Goal: Task Accomplishment & Management: Use online tool/utility

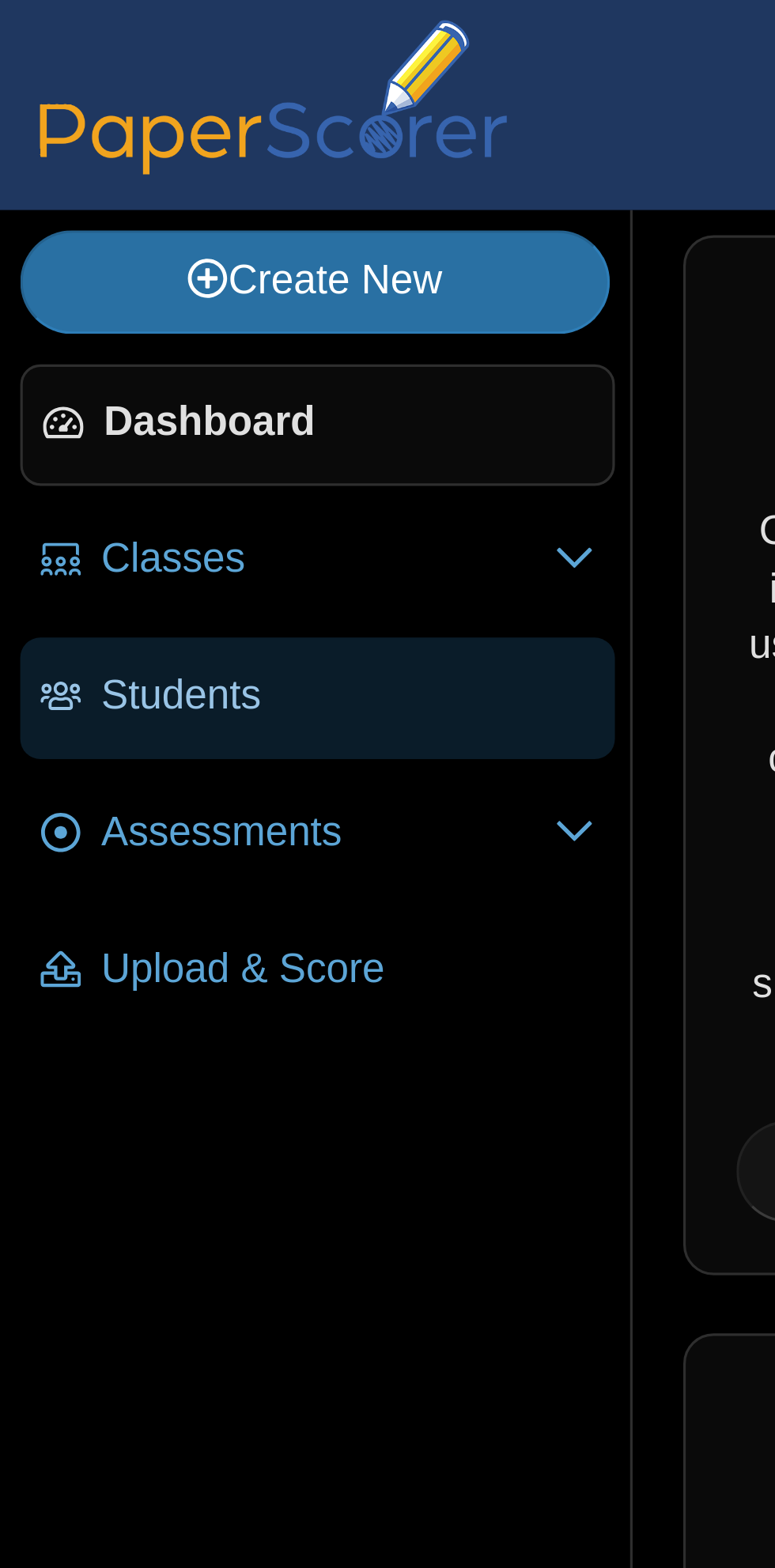
click at [48, 222] on span "Students" at bounding box center [109, 217] width 154 height 18
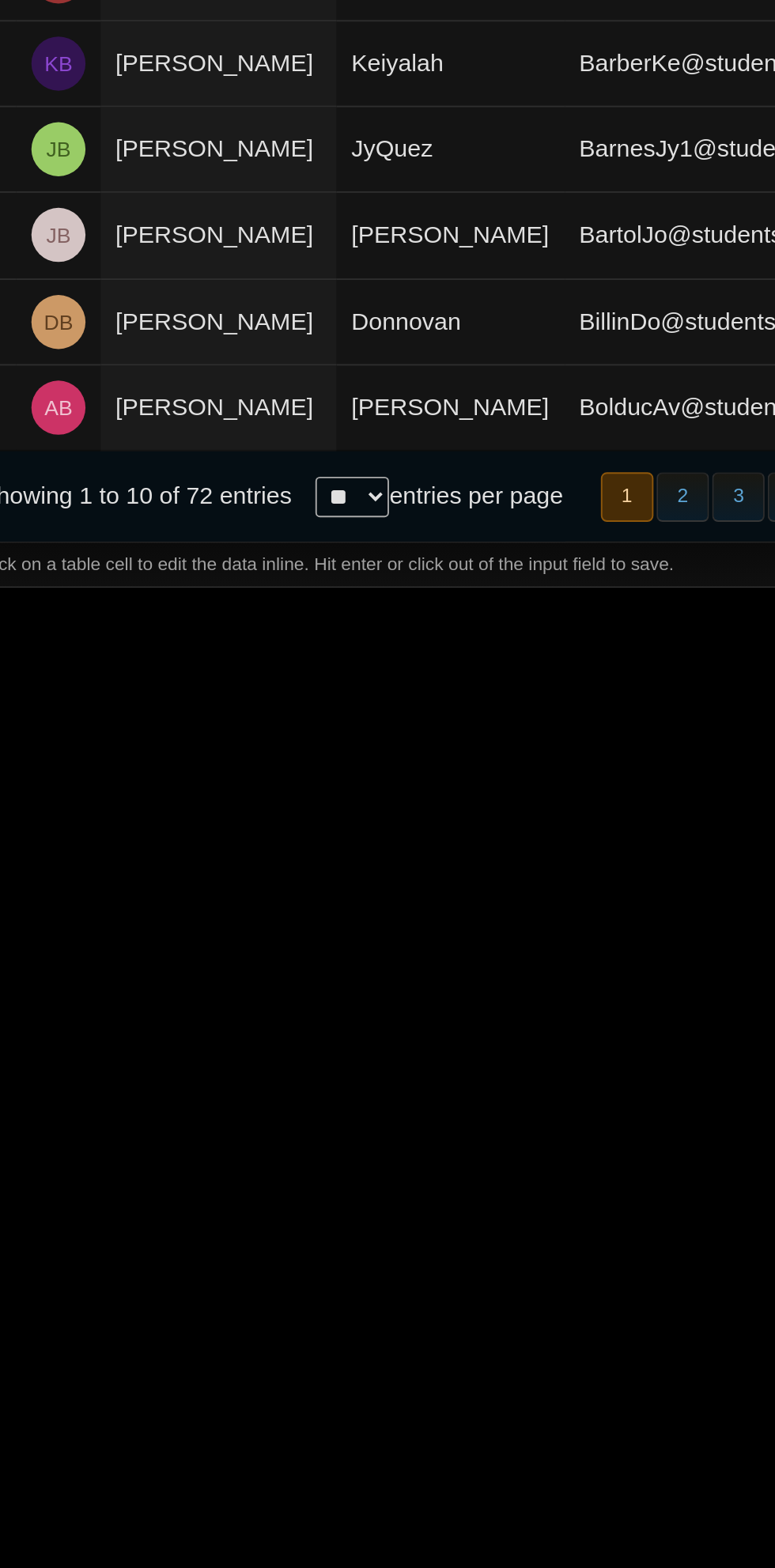
click at [394, 667] on select "** ** ** ***" at bounding box center [411, 656] width 39 height 21
select select "***"
click at [392, 664] on select "** ** ** ***" at bounding box center [411, 656] width 39 height 21
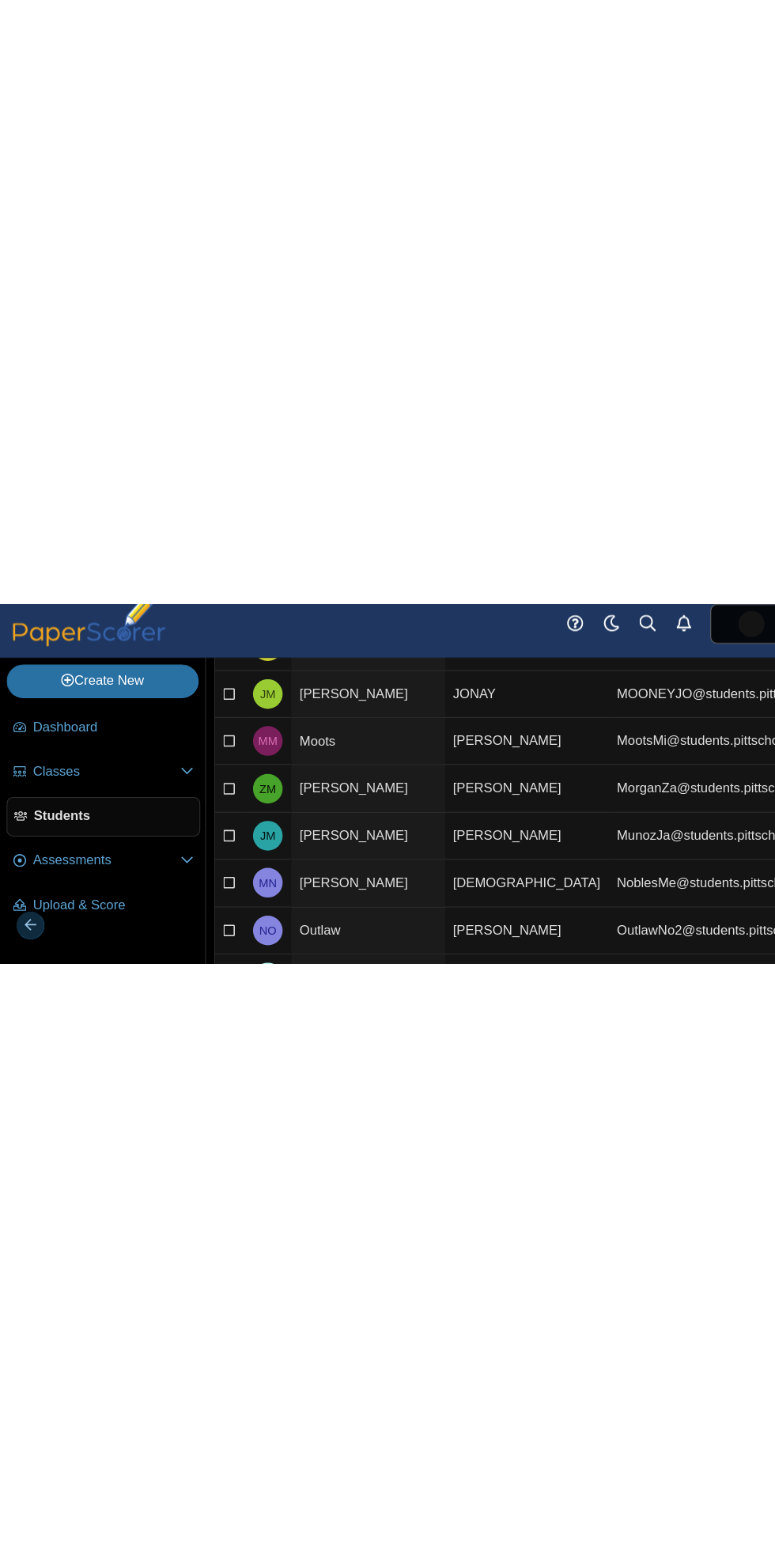
scroll to position [1984, 0]
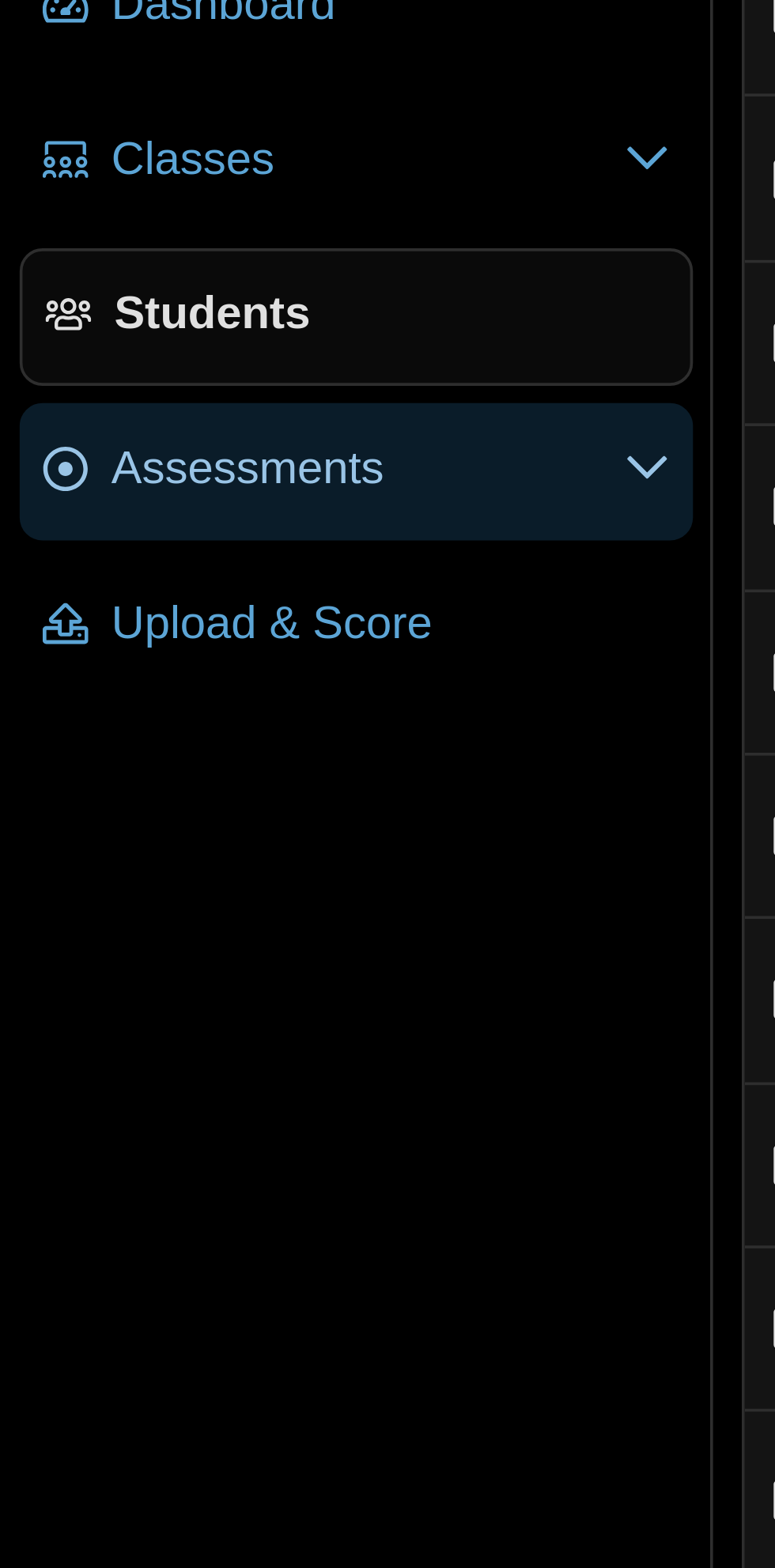
click at [42, 260] on span "Assessments" at bounding box center [102, 260] width 141 height 18
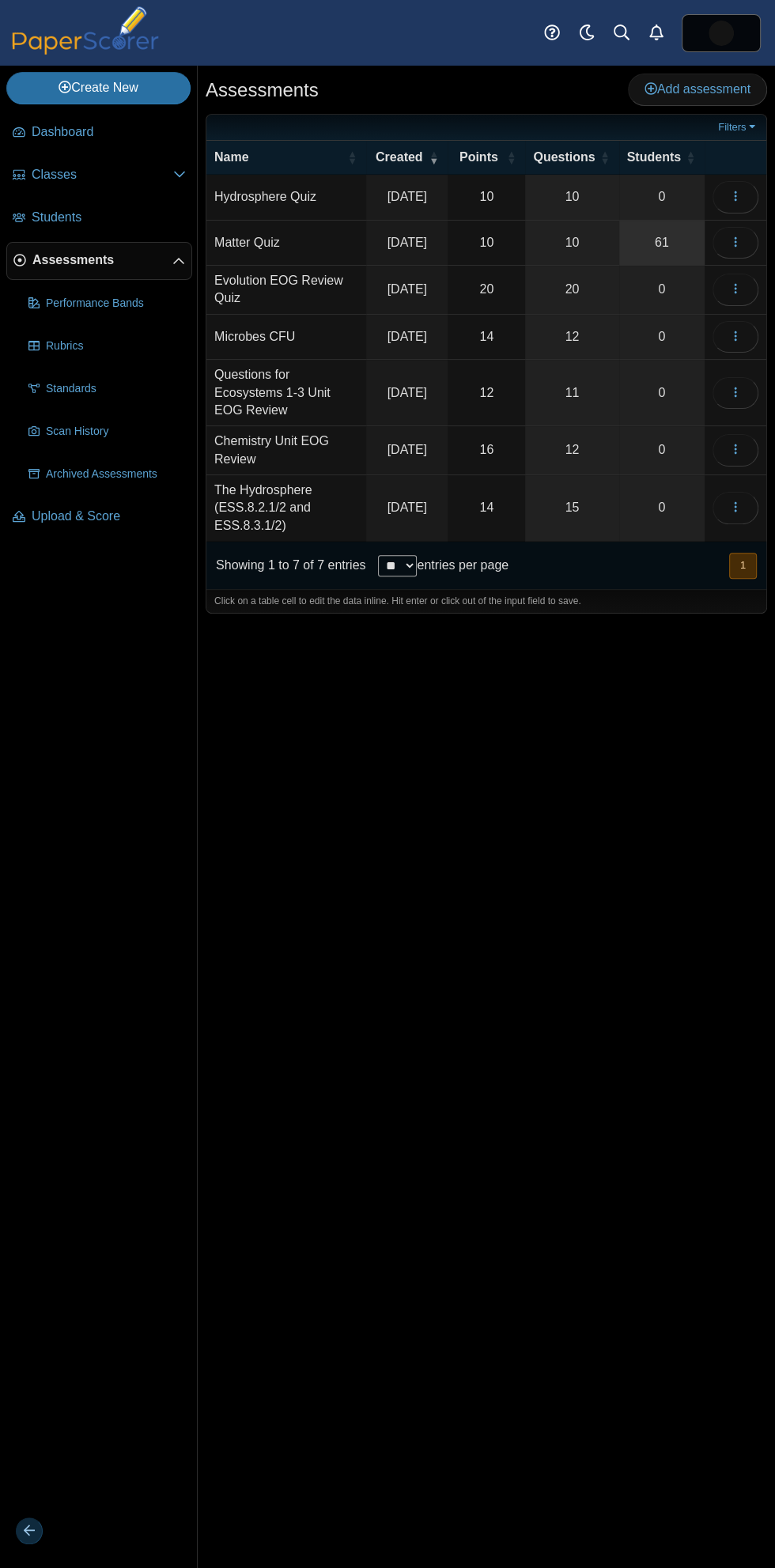
click at [651, 231] on link "61" at bounding box center [661, 243] width 86 height 44
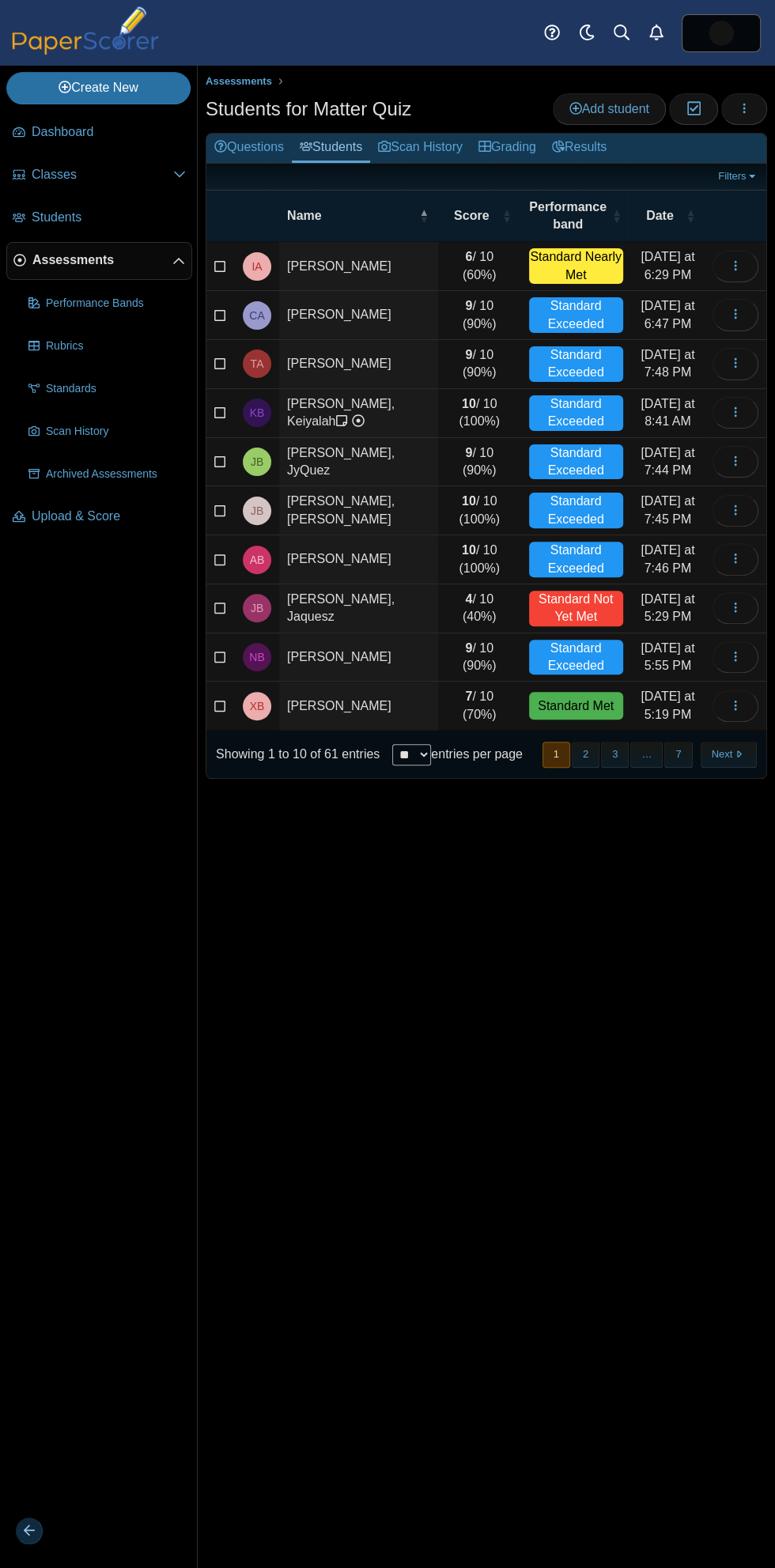
click at [405, 751] on select "** ** ** ***" at bounding box center [411, 755] width 39 height 21
select select "***"
click at [392, 744] on select "** ** ** ***" at bounding box center [411, 755] width 39 height 21
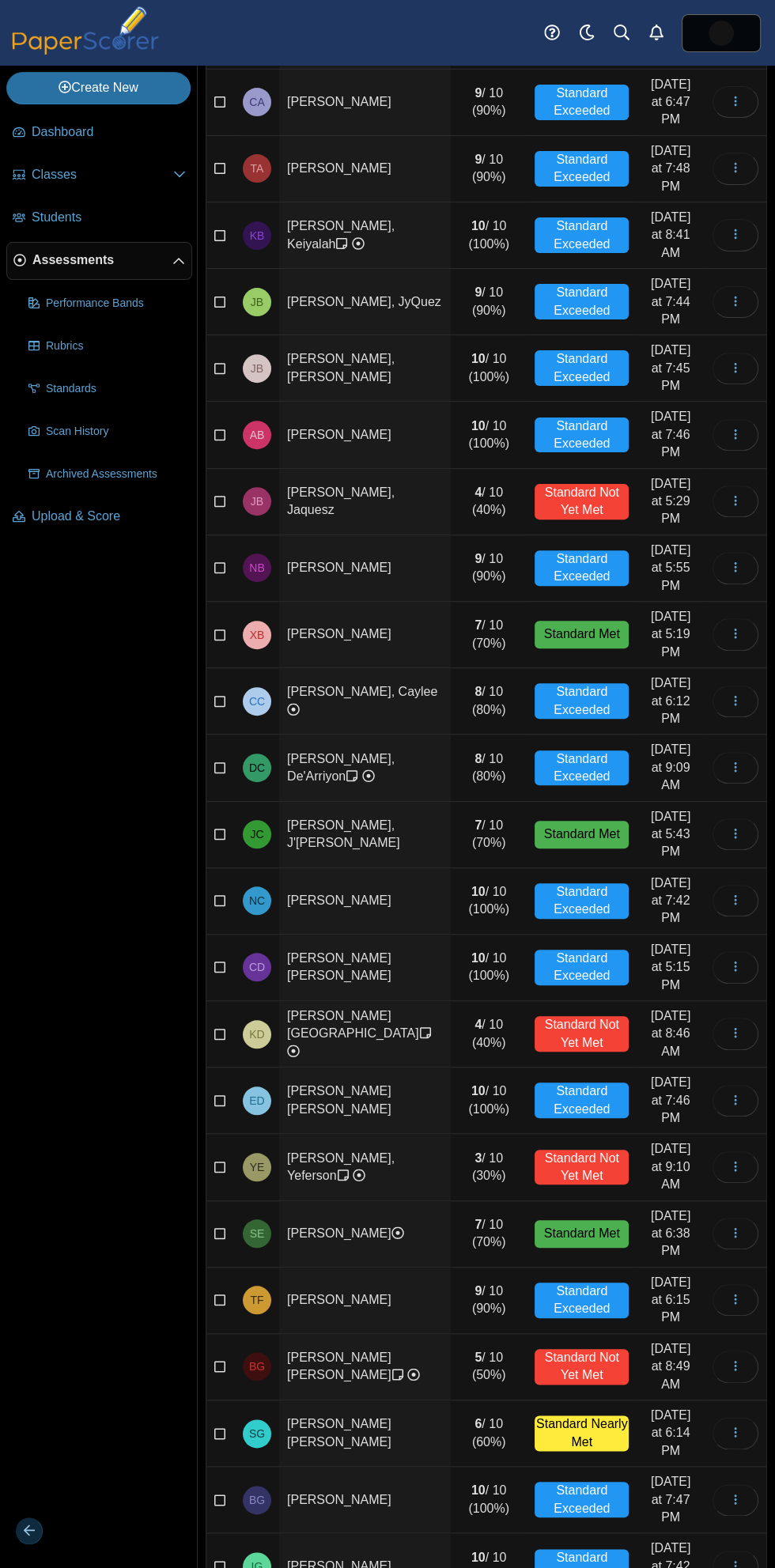
scroll to position [237, 0]
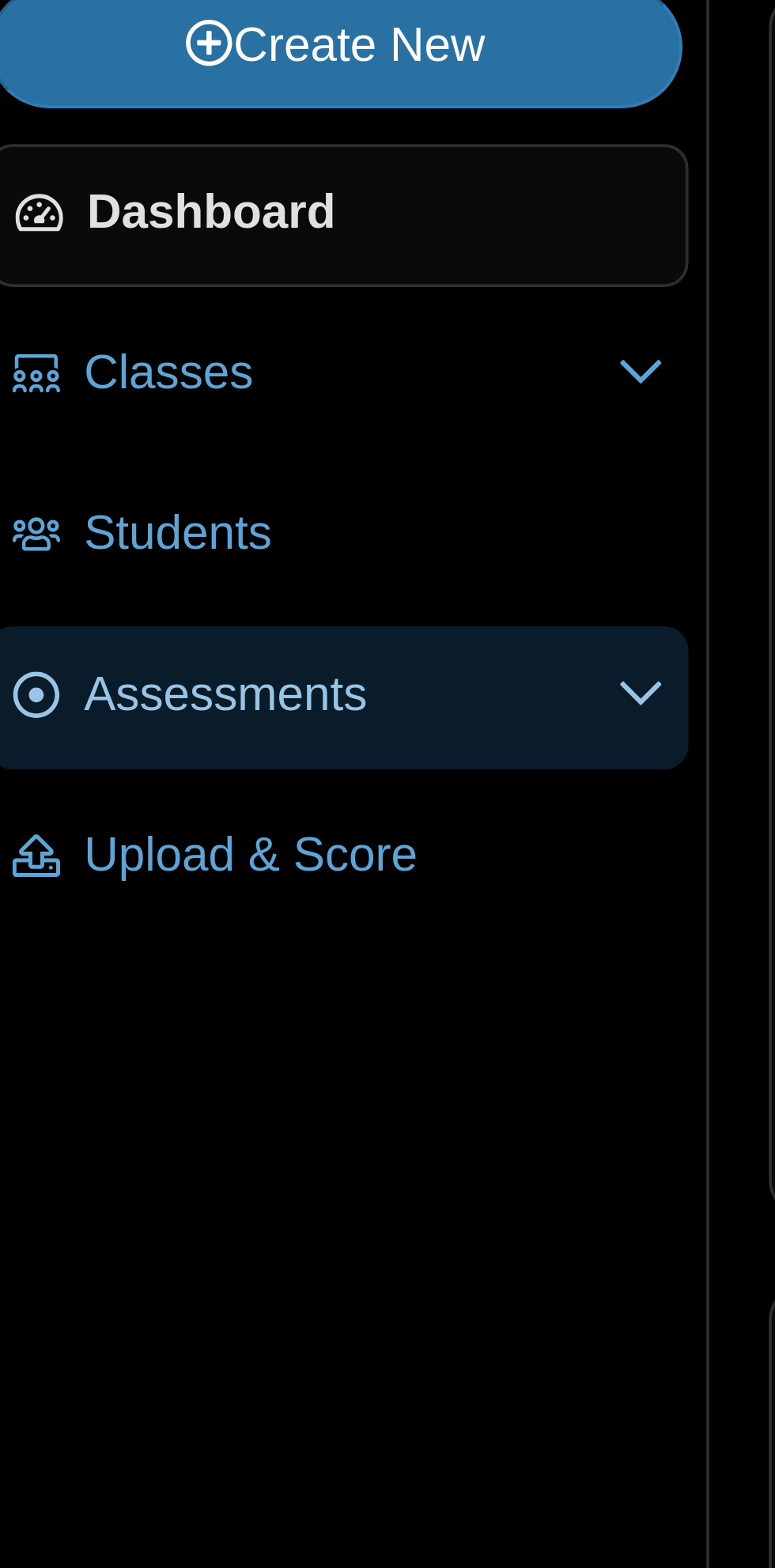
click at [54, 264] on span "Assessments" at bounding box center [102, 260] width 141 height 18
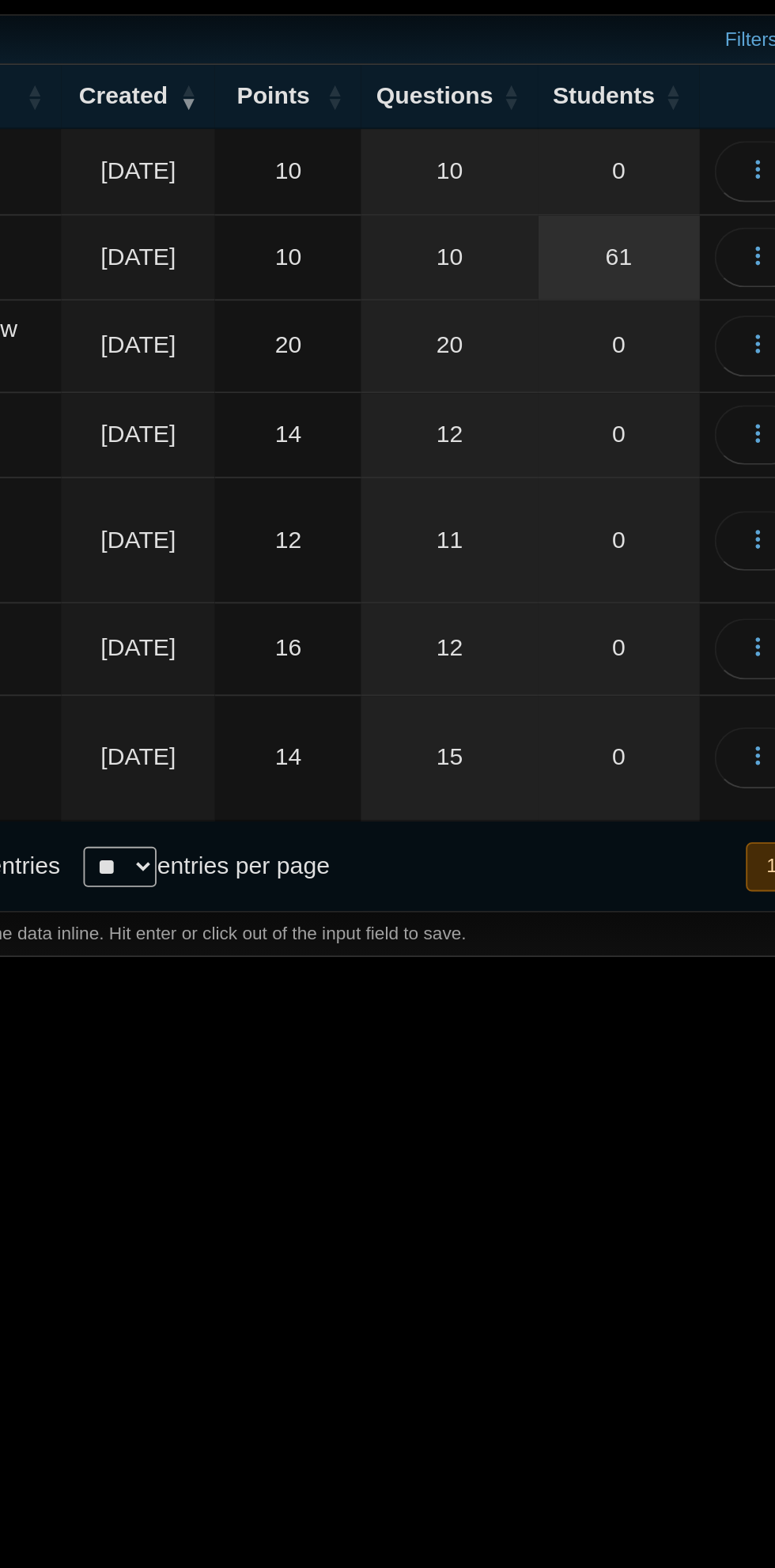
click at [658, 238] on link "61" at bounding box center [661, 243] width 86 height 44
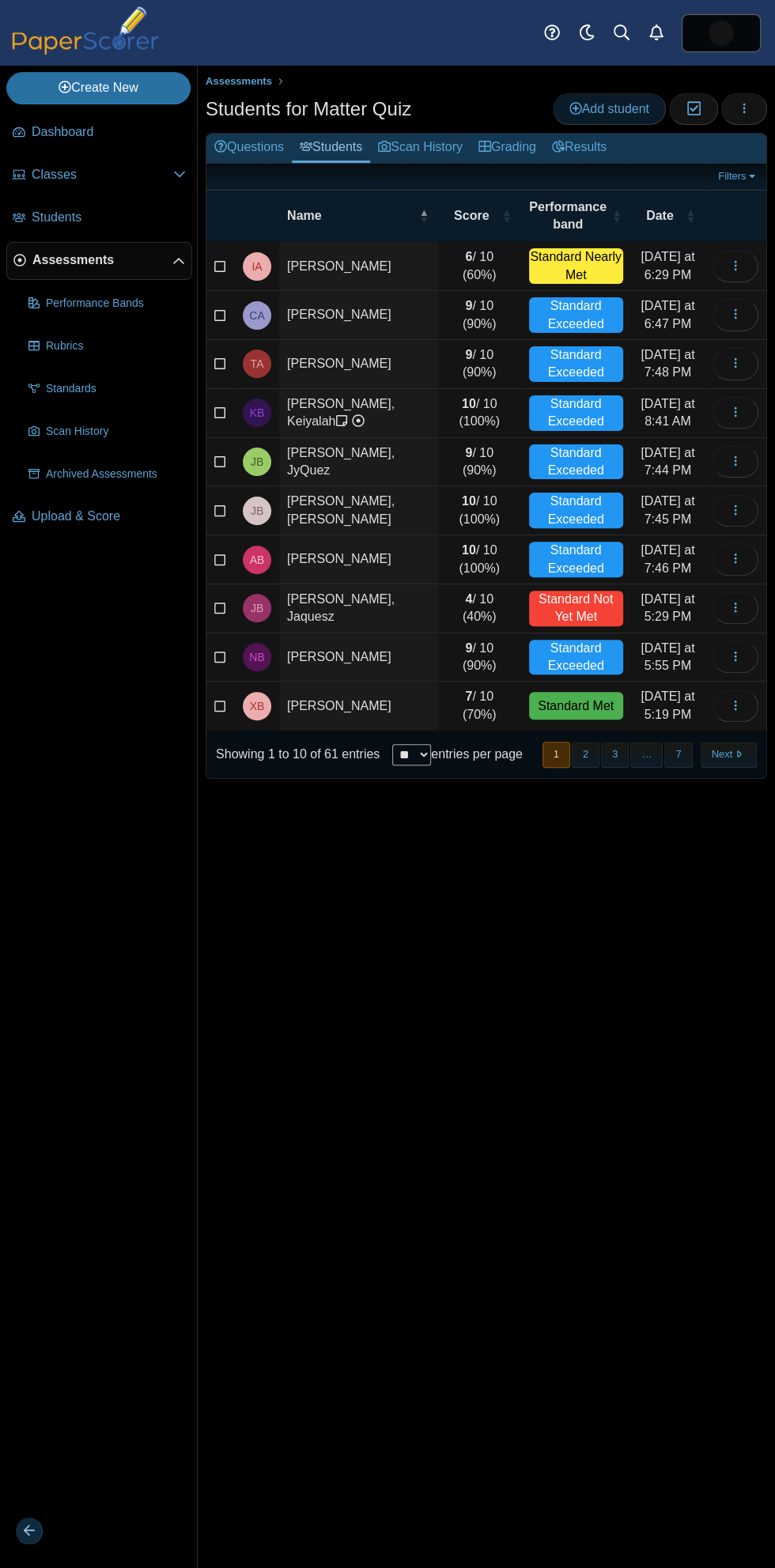
click at [602, 109] on span "Add student" at bounding box center [609, 109] width 79 height 13
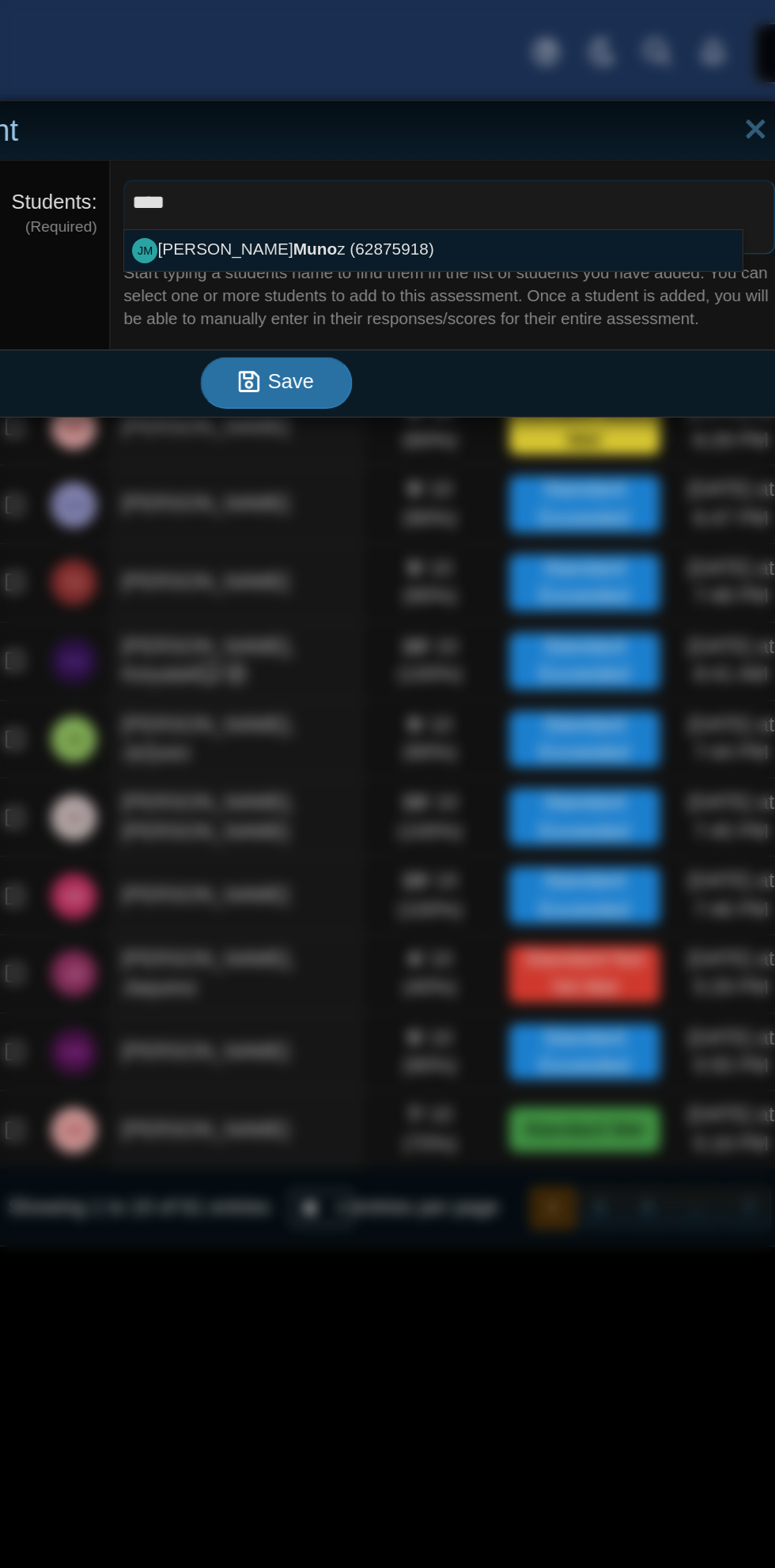
click at [329, 133] on span "****" at bounding box center [492, 126] width 406 height 26
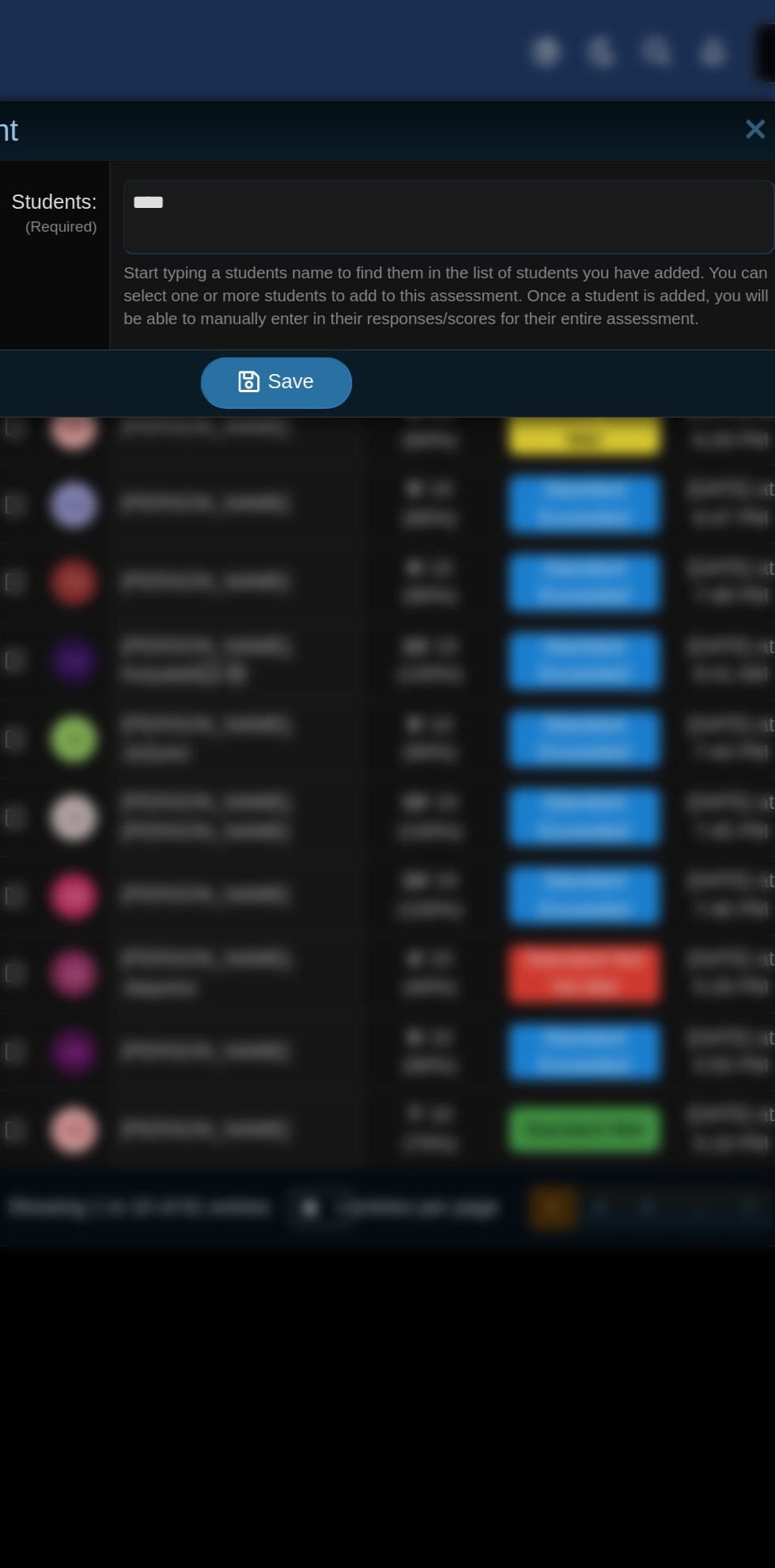
click at [349, 121] on span "****" at bounding box center [492, 126] width 406 height 26
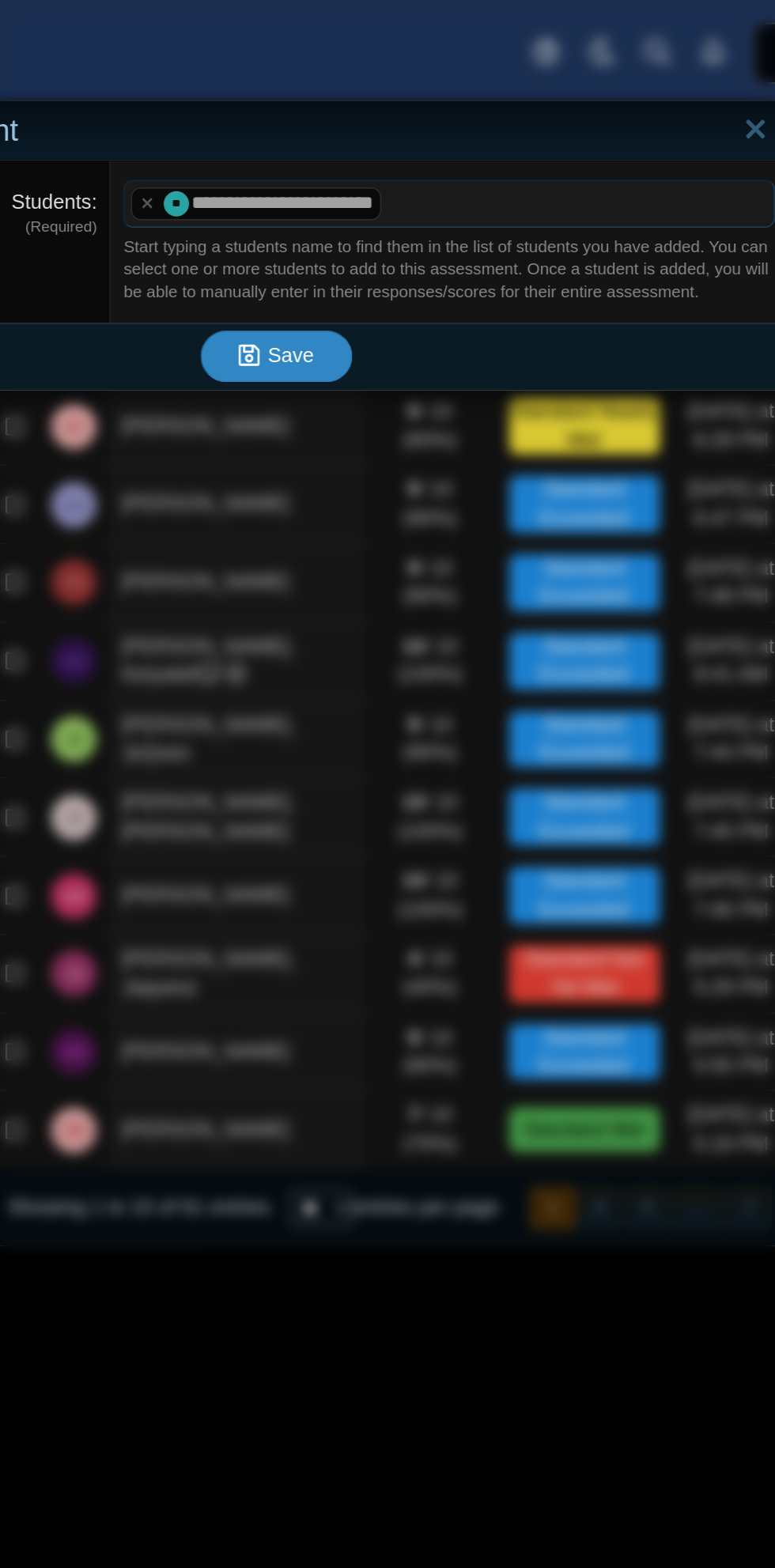
click at [380, 213] on button "Save" at bounding box center [383, 222] width 94 height 32
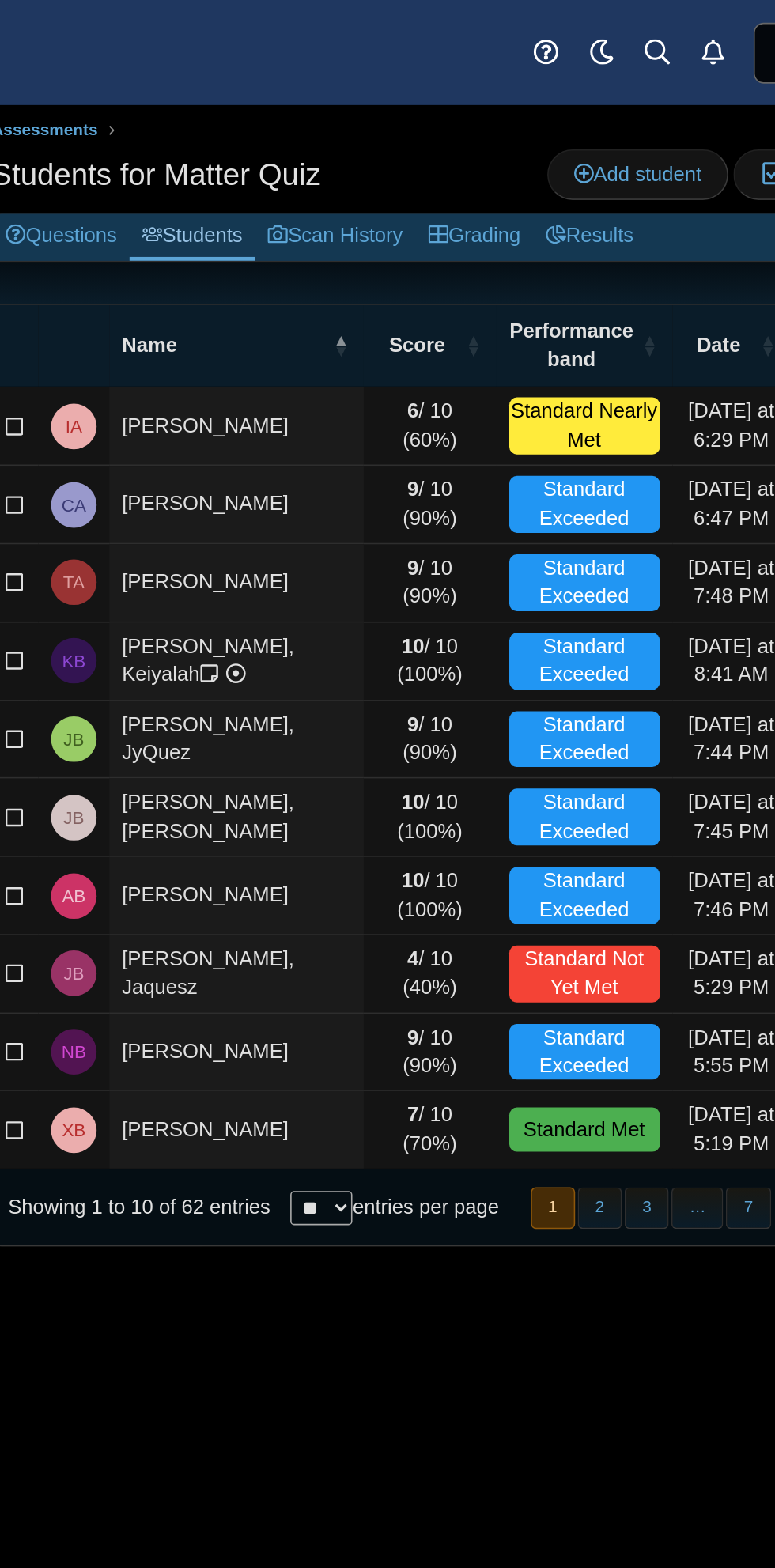
click at [418, 753] on select "** ** ** ***" at bounding box center [411, 755] width 39 height 21
select select "***"
click at [392, 744] on select "** ** ** ***" at bounding box center [411, 755] width 39 height 21
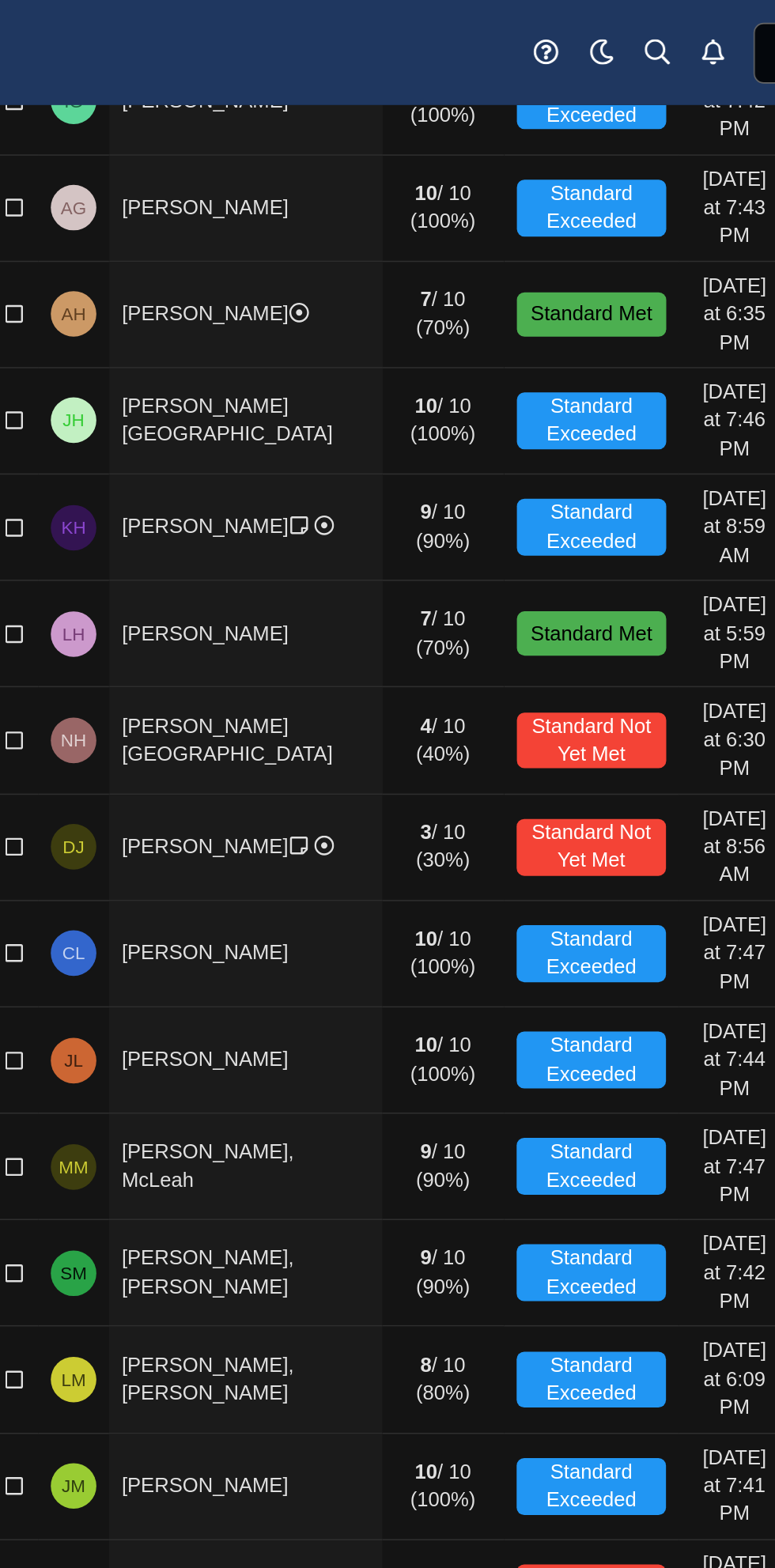
scroll to position [1743, 0]
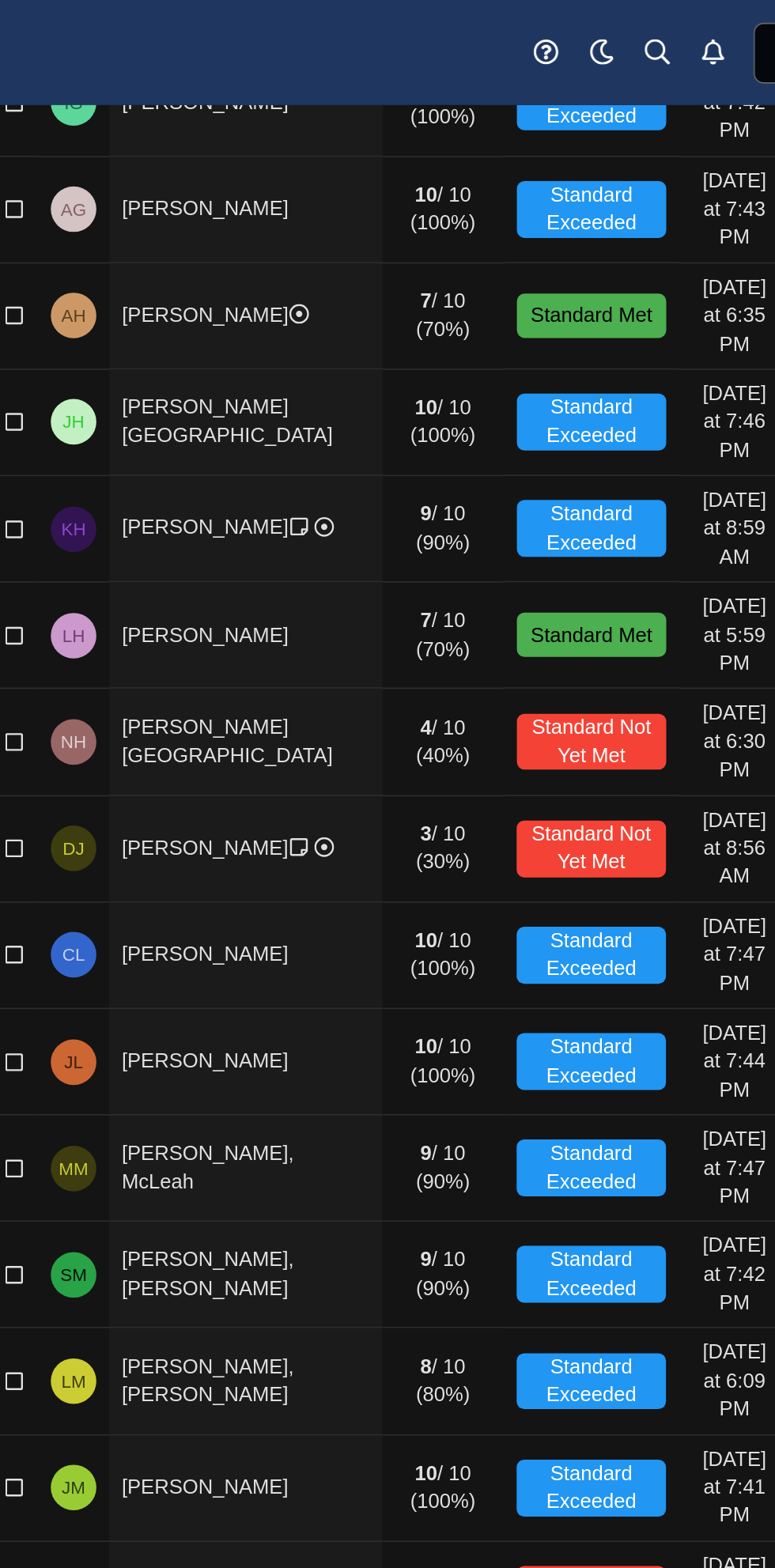
click at [412, 1029] on td "[PERSON_NAME]" at bounding box center [364, 1062] width 170 height 66
click at [324, 1029] on td "[PERSON_NAME]" at bounding box center [364, 1062] width 170 height 66
click at [321, 1029] on td "[PERSON_NAME]" at bounding box center [364, 1062] width 170 height 66
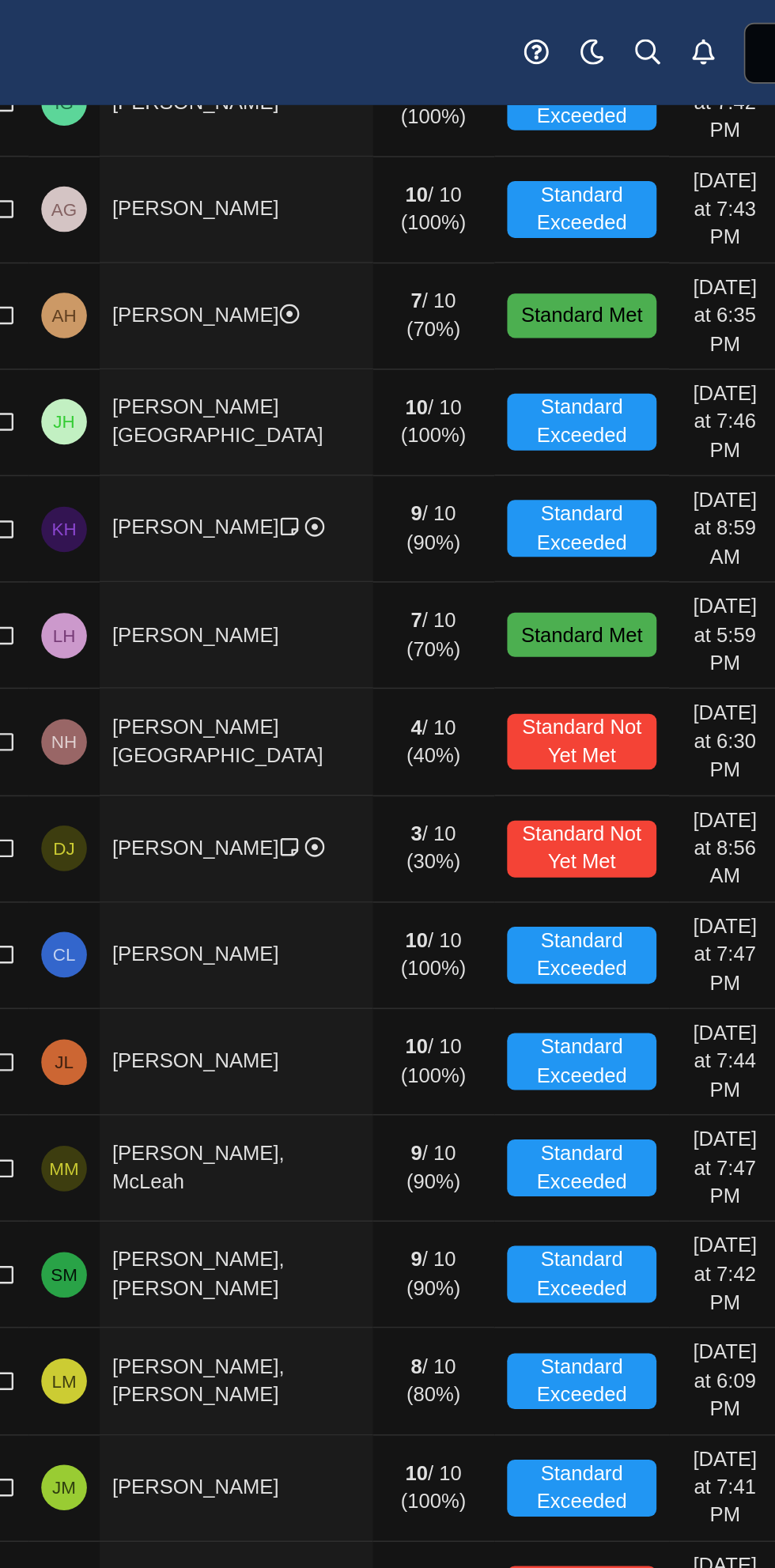
scroll to position [0, 0]
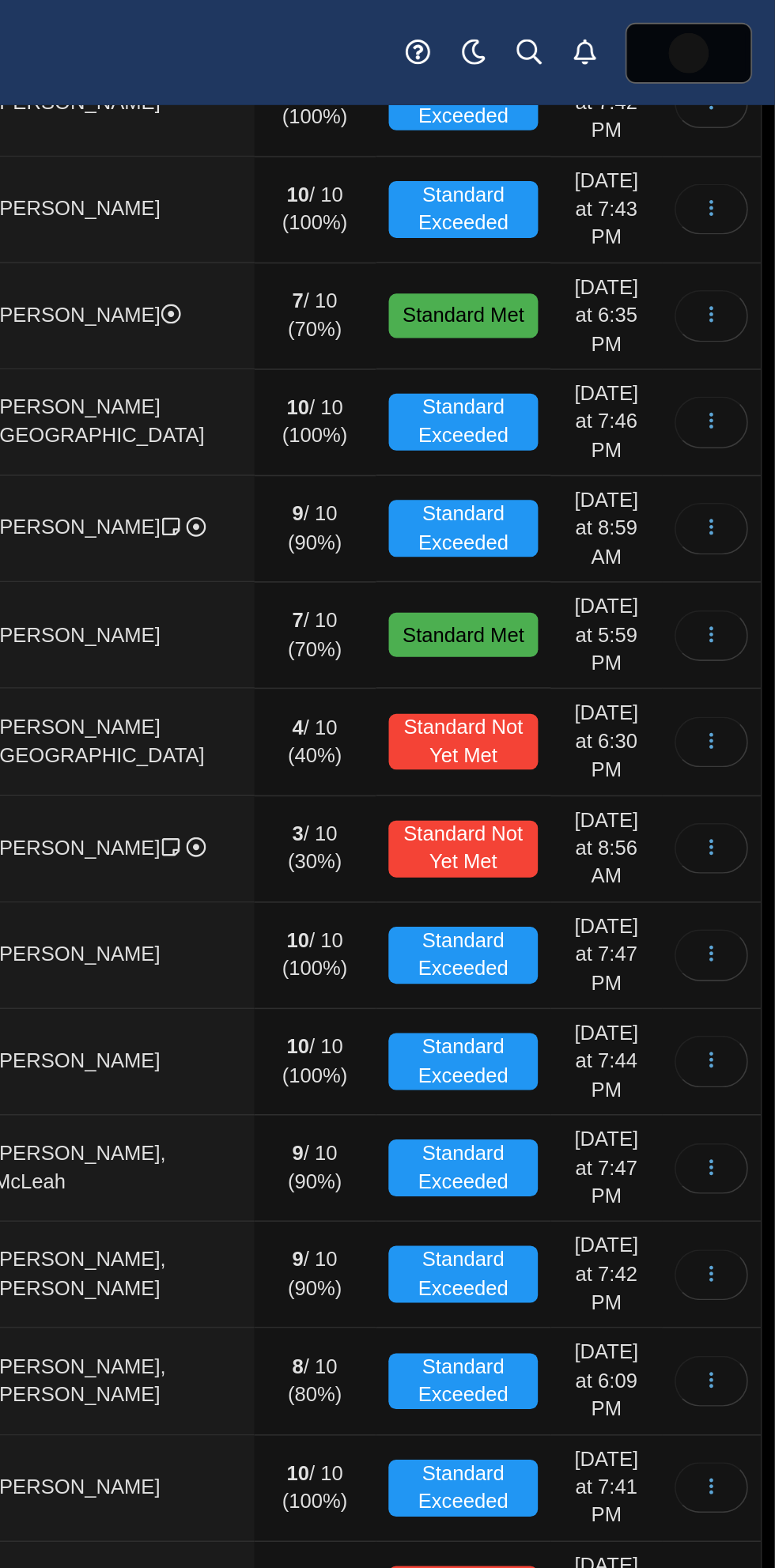
click at [662, 1037] on time "A moment ago" at bounding box center [670, 1062] width 46 height 49
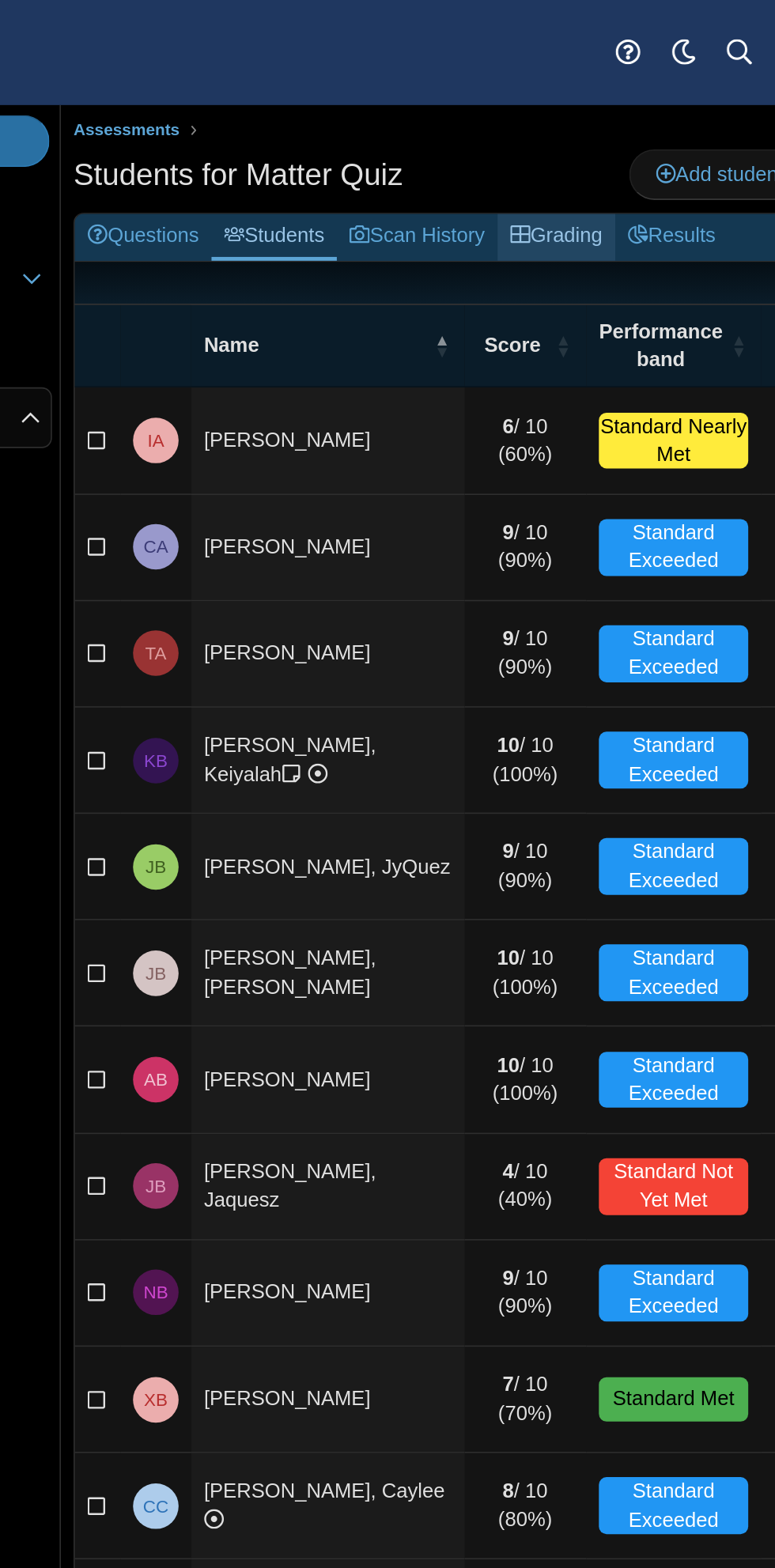
click at [502, 144] on link "Grading" at bounding box center [507, 147] width 73 height 29
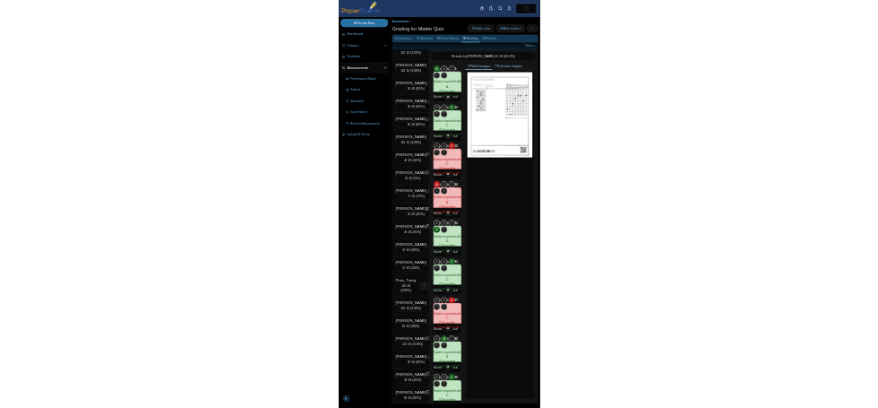
scroll to position [2486, 0]
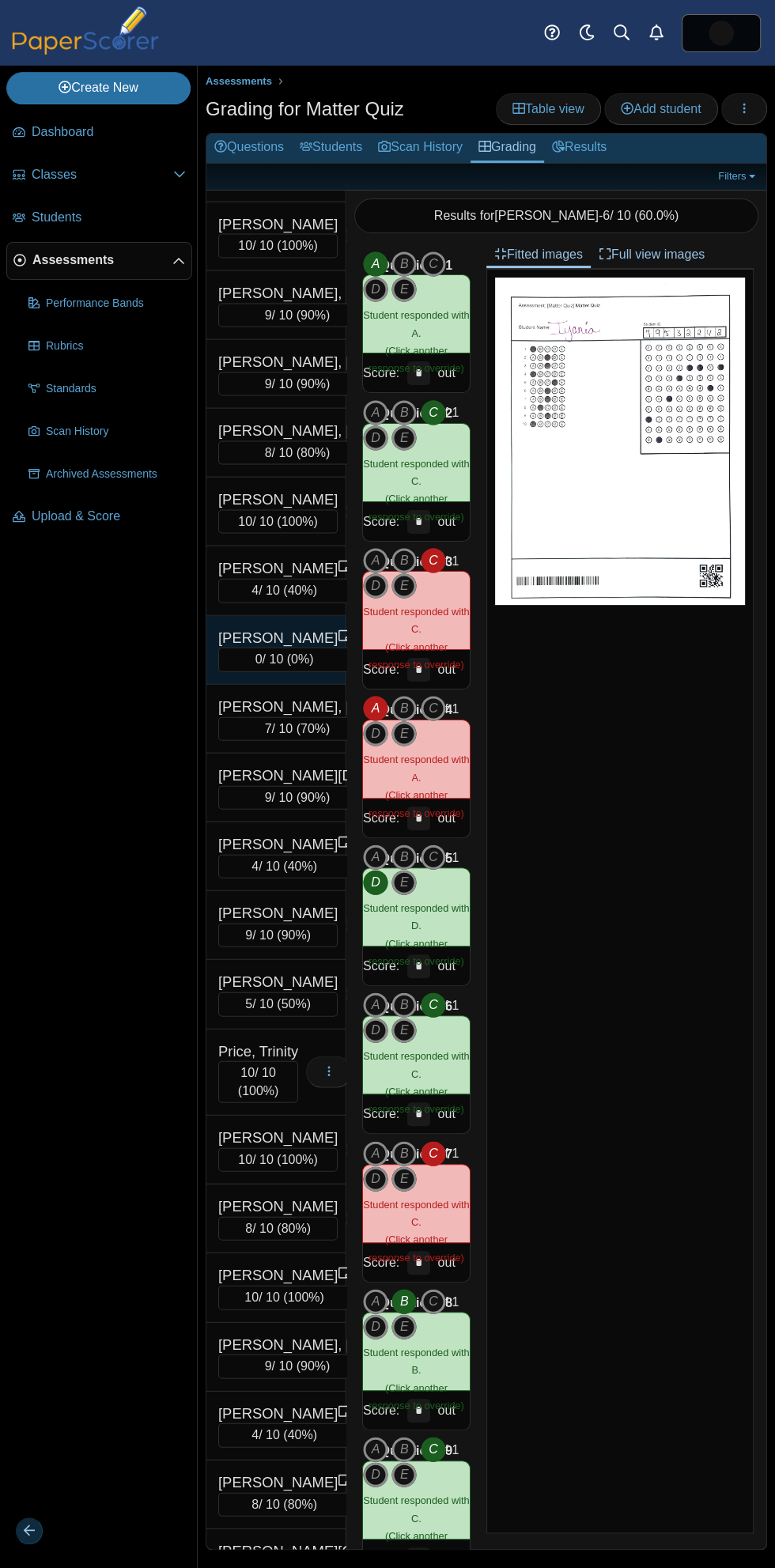
click at [246, 648] on div "[PERSON_NAME]" at bounding box center [277, 637] width 119 height 20
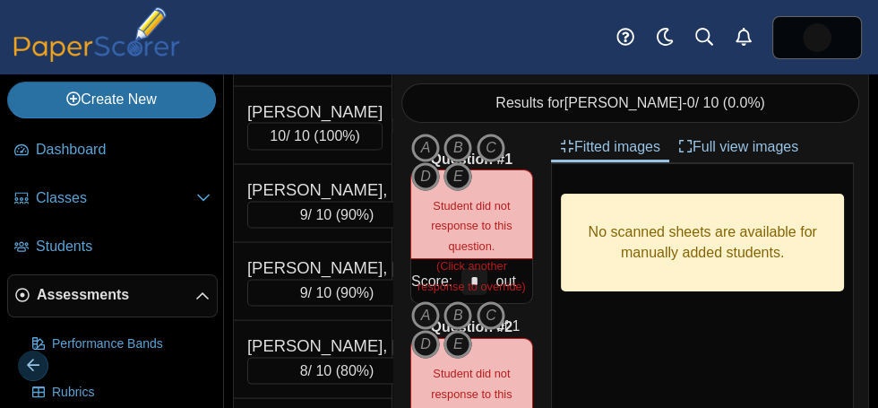
scroll to position [146, 0]
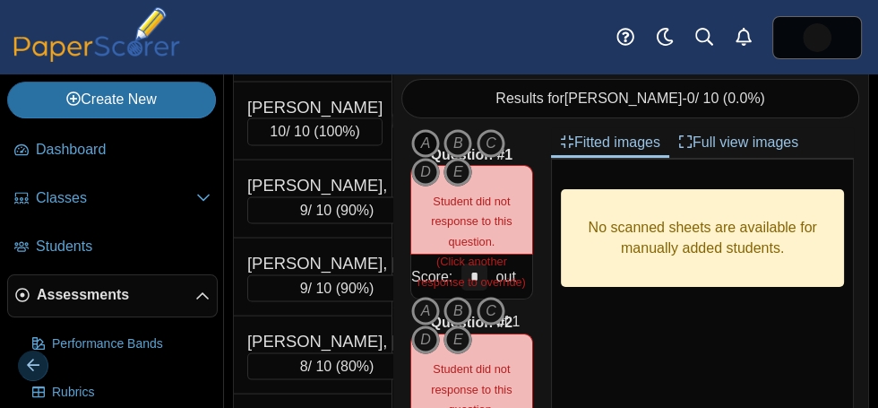
click at [431, 150] on icon "A" at bounding box center [425, 143] width 29 height 29
type input "*"
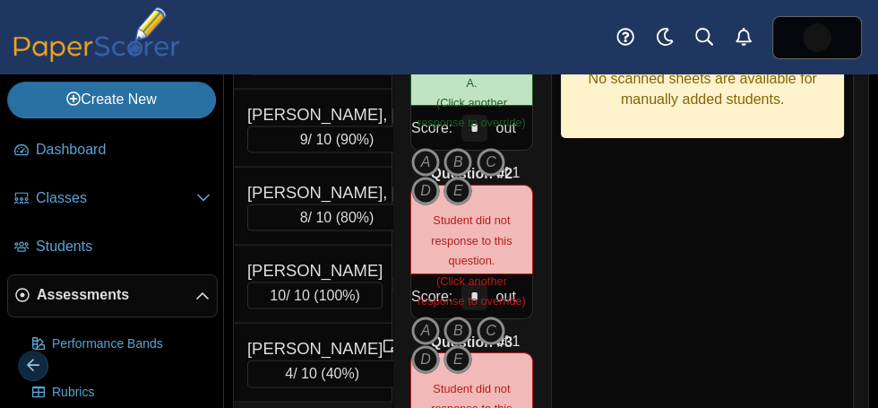
scroll to position [296, 0]
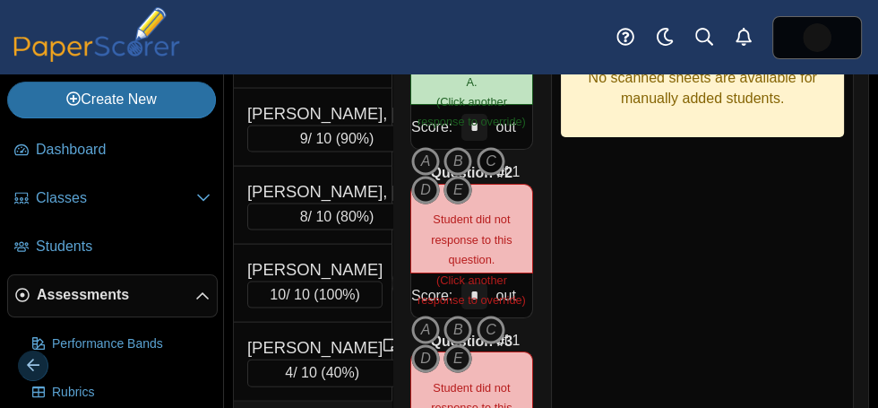
click at [488, 147] on icon "C" at bounding box center [491, 161] width 29 height 29
type input "*"
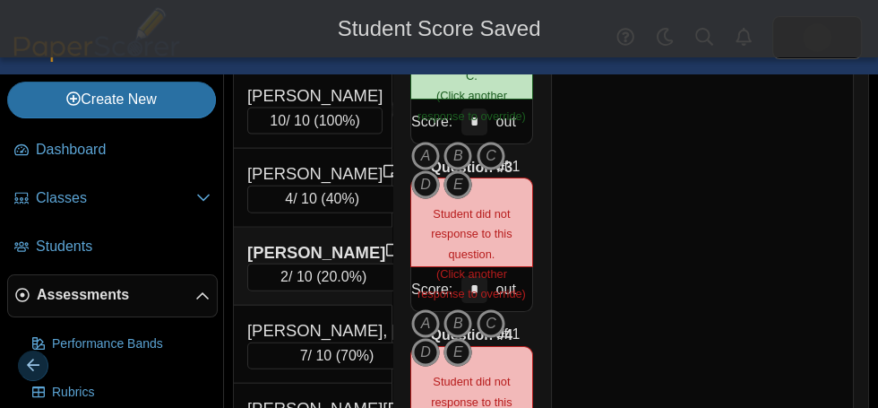
scroll to position [475, 0]
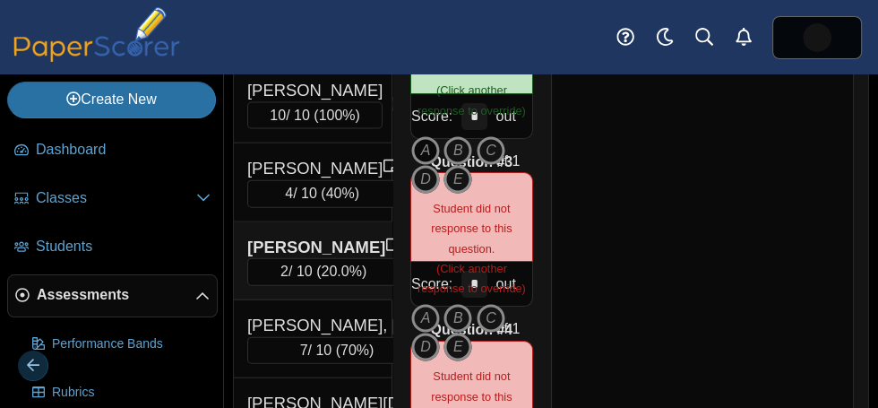
click at [419, 141] on icon "A" at bounding box center [425, 150] width 29 height 29
type input "*"
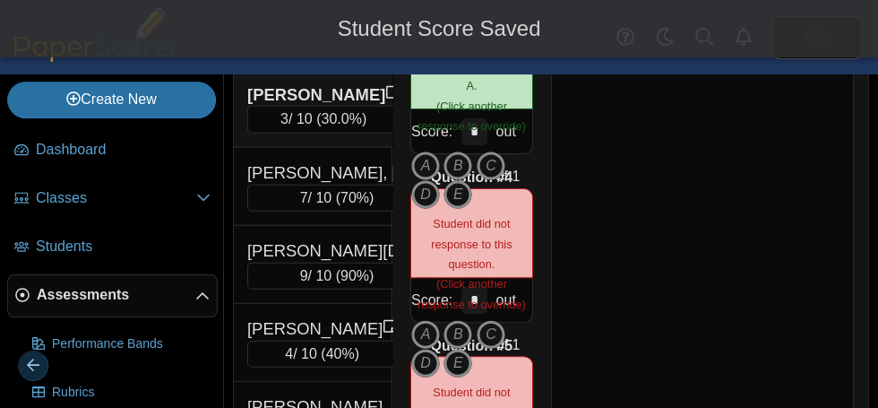
scroll to position [628, 0]
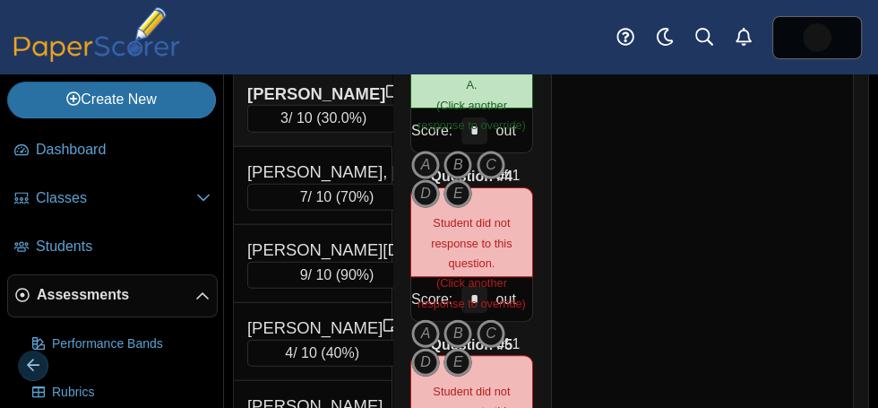
click at [460, 150] on icon "B" at bounding box center [457, 164] width 29 height 29
type input "*"
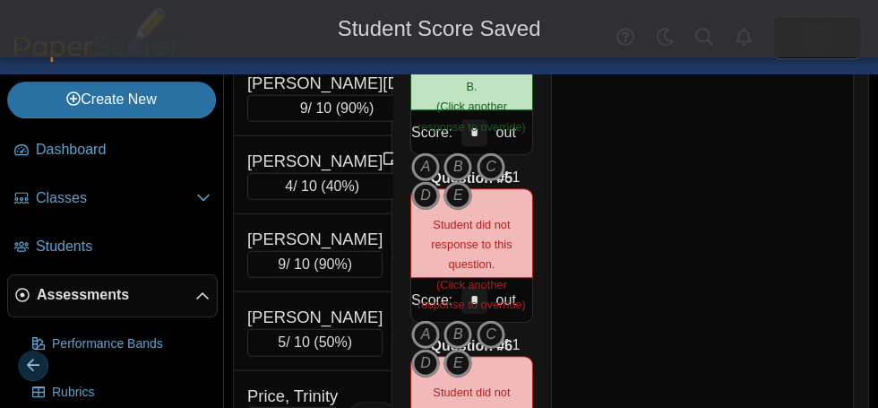
scroll to position [813, 0]
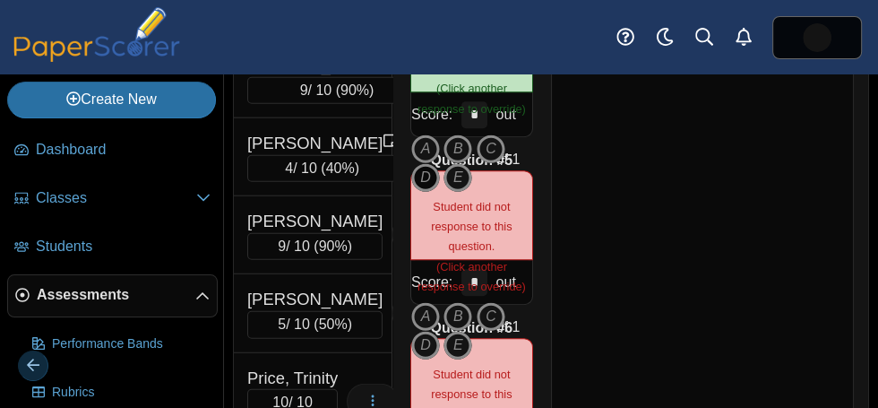
click at [425, 172] on icon "D" at bounding box center [425, 177] width 29 height 29
type input "*"
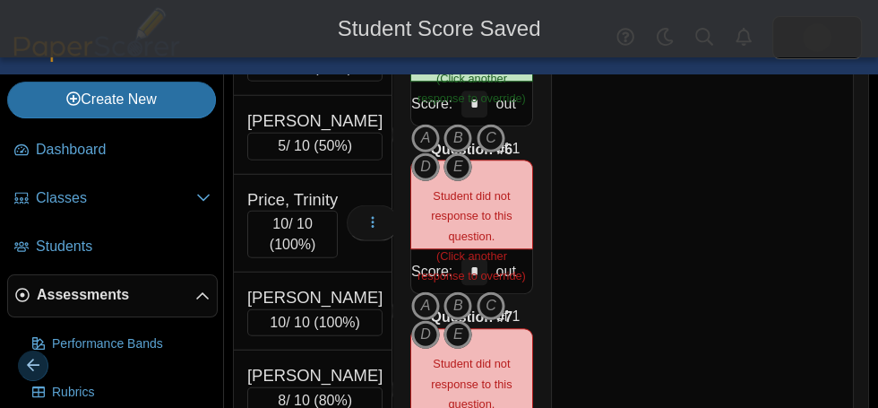
scroll to position [992, 0]
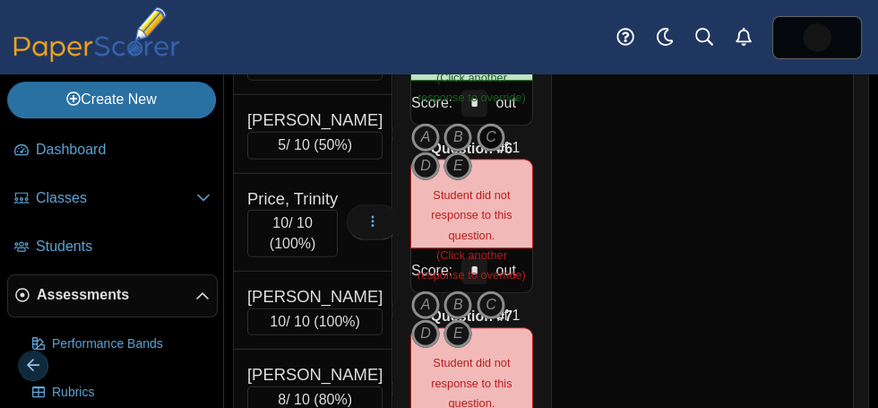
click at [491, 123] on icon "C" at bounding box center [491, 137] width 29 height 29
type input "*"
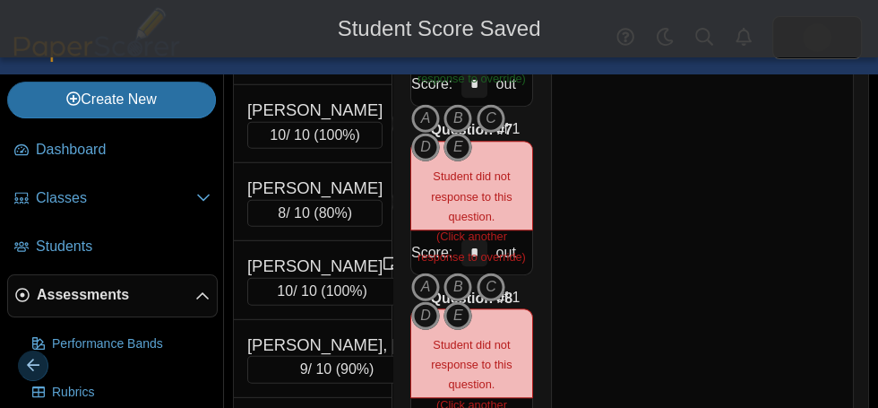
scroll to position [1179, 0]
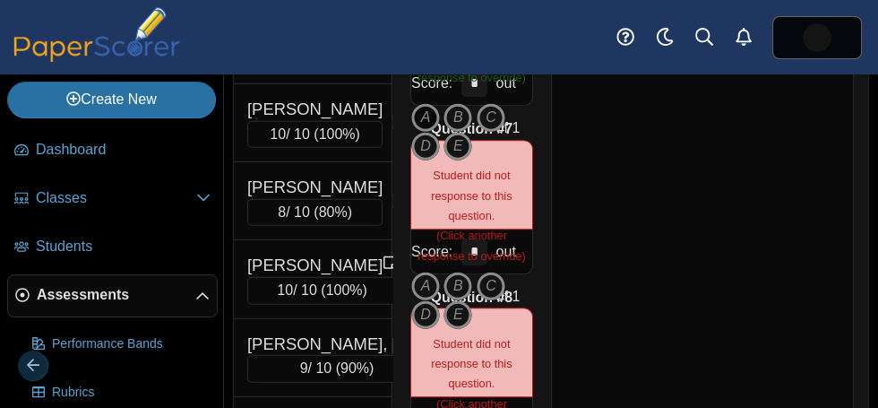
click at [433, 103] on icon "A" at bounding box center [425, 117] width 29 height 29
type input "*"
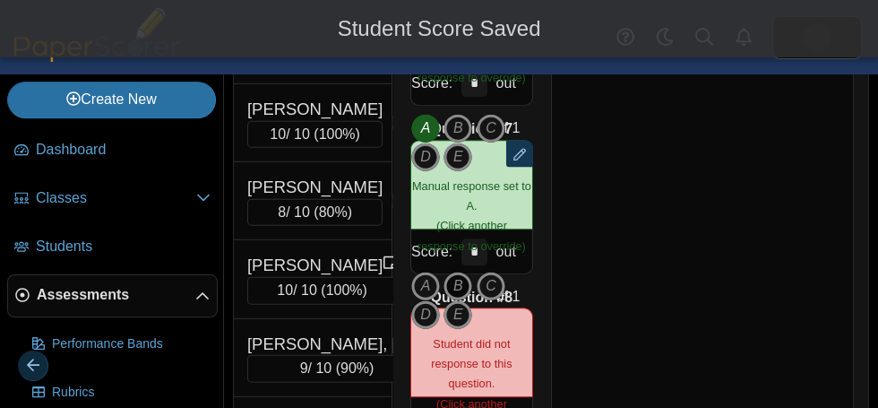
click at [460, 273] on icon "B" at bounding box center [457, 285] width 29 height 29
type input "*"
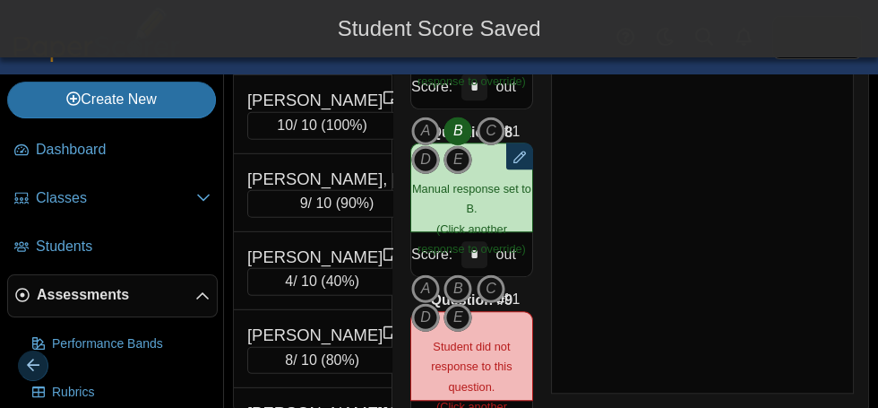
scroll to position [1364, 0]
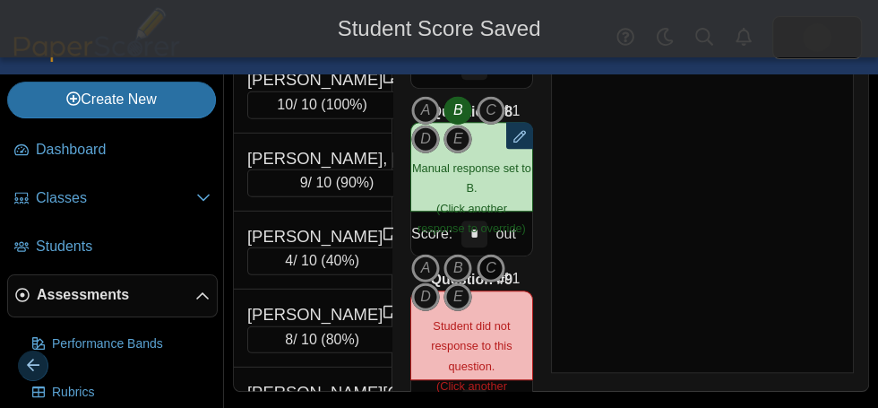
click at [488, 254] on icon "C" at bounding box center [491, 268] width 29 height 29
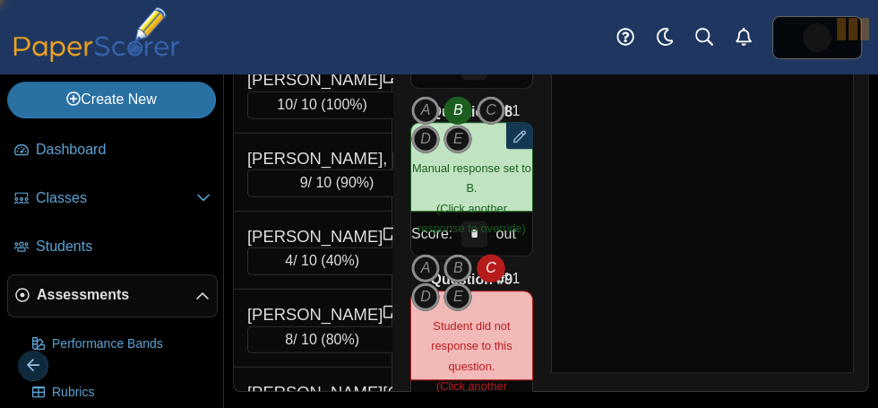
type input "*"
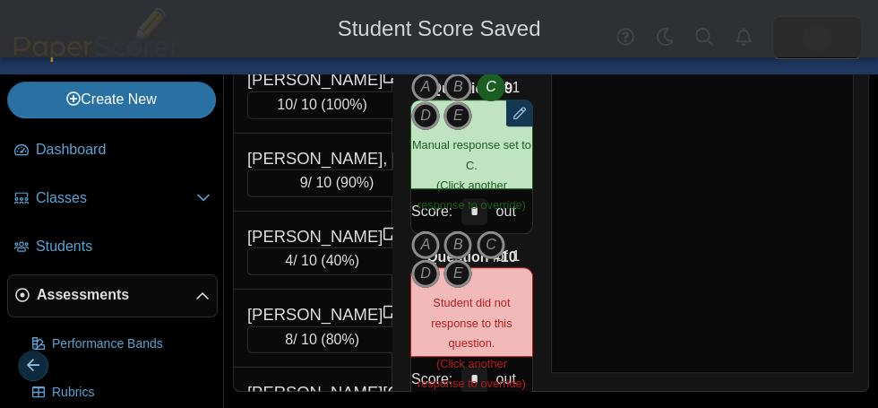
scroll to position [245, 0]
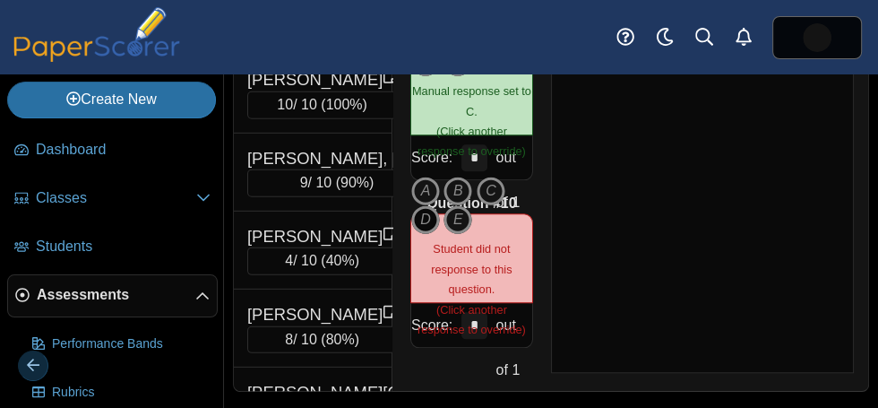
click at [426, 219] on icon "D" at bounding box center [425, 219] width 29 height 29
type input "*"
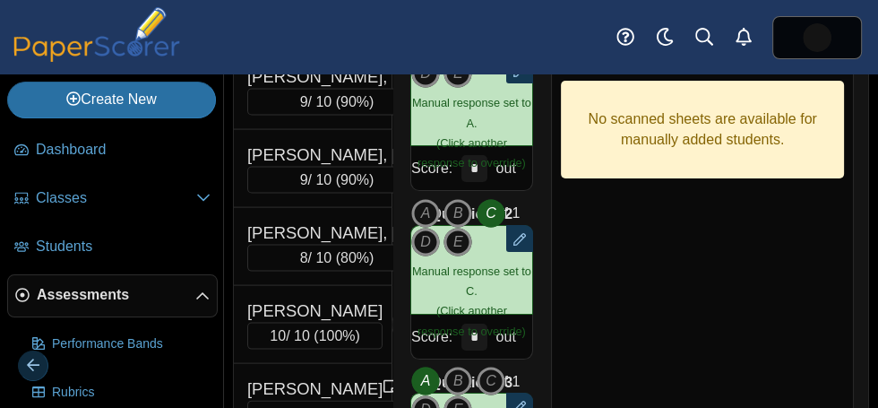
scroll to position [0, 0]
